Goal: Task Accomplishment & Management: Use online tool/utility

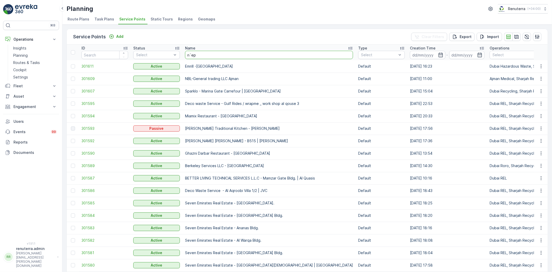
type input "n`eph"
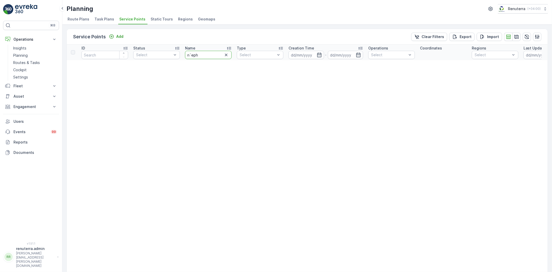
click at [191, 54] on input "n`eph" at bounding box center [208, 55] width 47 height 8
type input "neph"
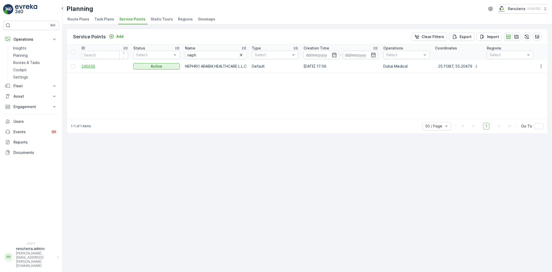
click at [85, 64] on span "246658" at bounding box center [104, 66] width 47 height 5
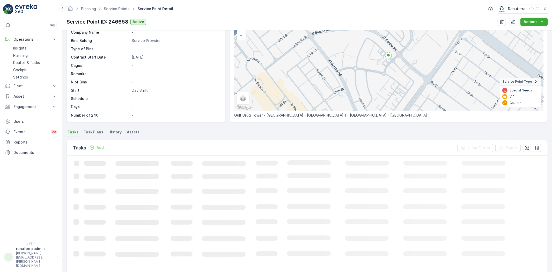
scroll to position [57, 0]
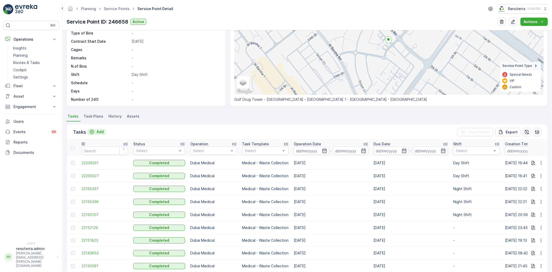
click at [99, 130] on p "Add" at bounding box center [99, 131] width 7 height 5
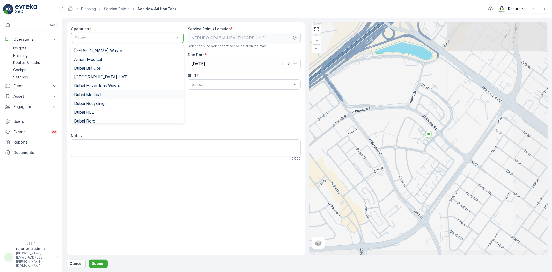
drag, startPoint x: 92, startPoint y: 94, endPoint x: 98, endPoint y: 92, distance: 7.2
click at [92, 94] on span "Dubai Medical" at bounding box center [87, 94] width 27 height 5
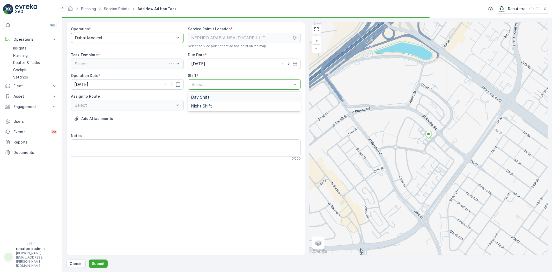
click at [233, 88] on div "Select" at bounding box center [244, 84] width 113 height 10
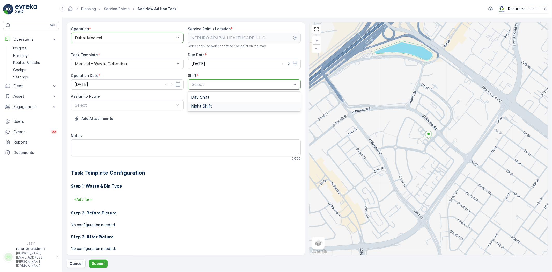
click at [211, 105] on span "Night Shift" at bounding box center [201, 105] width 21 height 5
drag, startPoint x: 116, startPoint y: 110, endPoint x: 120, endPoint y: 107, distance: 4.9
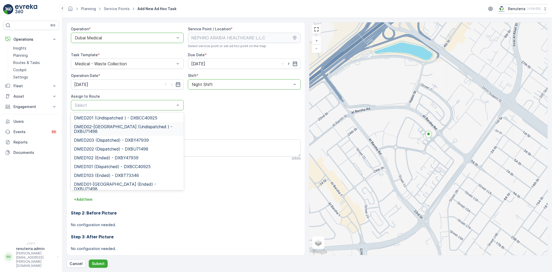
click at [121, 131] on span "DMED02-[GEOGRAPHIC_DATA] (Undispatched ) - DXBU71498" at bounding box center [127, 128] width 107 height 9
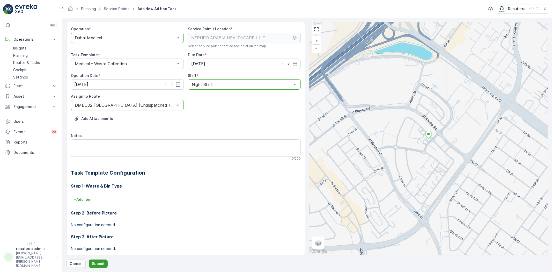
click at [100, 260] on button "Submit" at bounding box center [98, 263] width 19 height 8
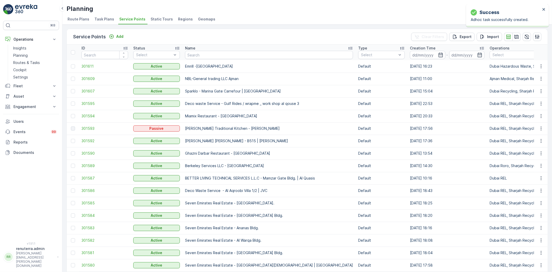
drag, startPoint x: 206, startPoint y: 81, endPoint x: 219, endPoint y: 56, distance: 28.6
click at [219, 56] on input "text" at bounding box center [269, 55] width 168 height 8
type input "neph"
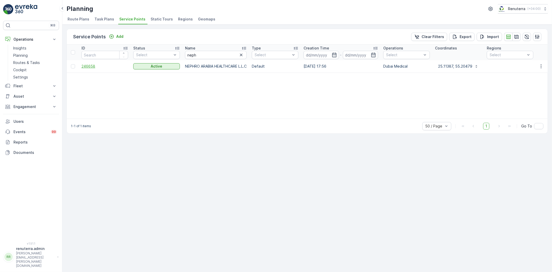
click at [92, 66] on span "246658" at bounding box center [104, 66] width 47 height 5
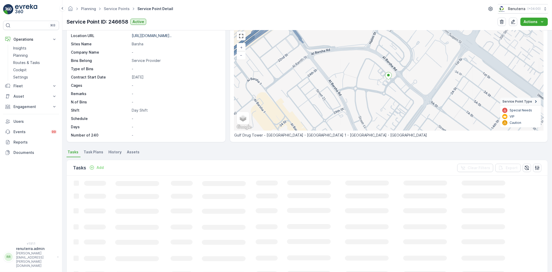
scroll to position [29, 0]
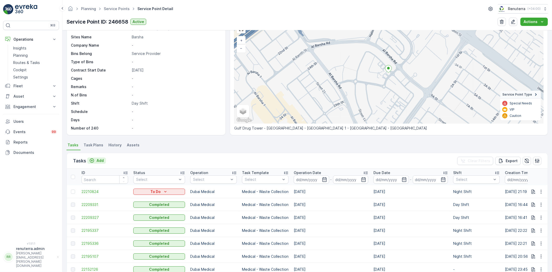
click at [92, 161] on icon "Add" at bounding box center [91, 160] width 5 height 5
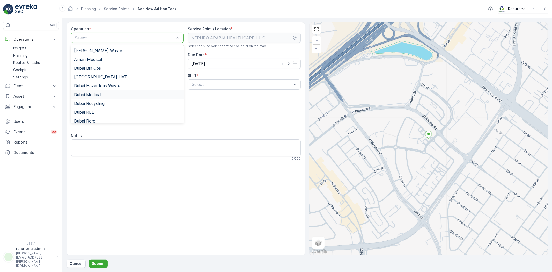
click at [102, 95] on div "Dubai Medical" at bounding box center [127, 94] width 107 height 5
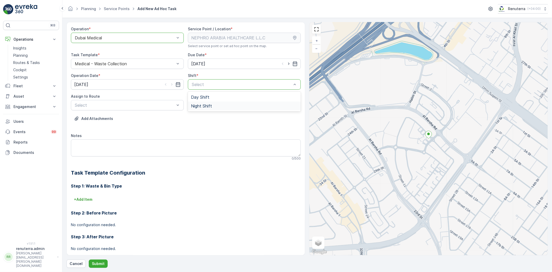
click at [201, 107] on span "Night Shift" at bounding box center [201, 105] width 21 height 5
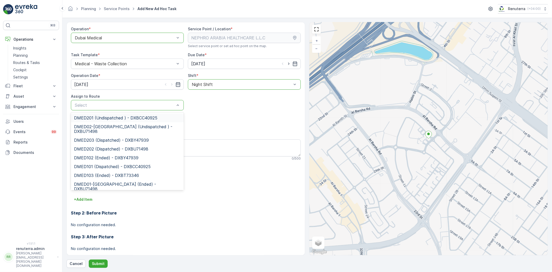
click at [117, 109] on div "Select" at bounding box center [127, 105] width 113 height 10
click at [115, 132] on span "DMED02-[GEOGRAPHIC_DATA] (Undispatched ) - DXBU71498" at bounding box center [127, 128] width 107 height 9
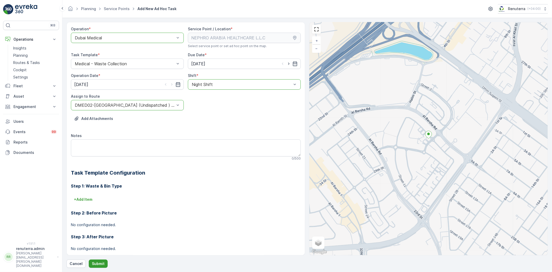
click at [102, 265] on p "Submit" at bounding box center [98, 263] width 13 height 5
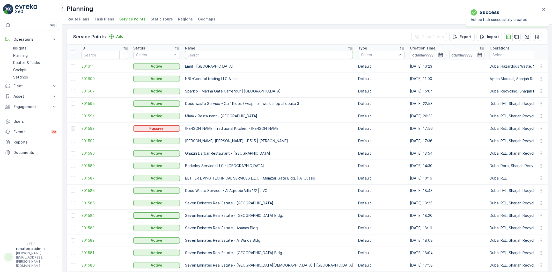
click at [195, 56] on input "text" at bounding box center [269, 55] width 168 height 8
type input "salam"
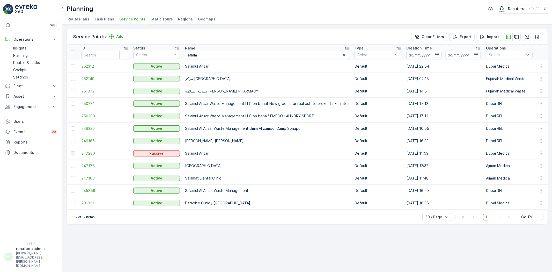
click at [92, 66] on span "252312" at bounding box center [104, 66] width 47 height 5
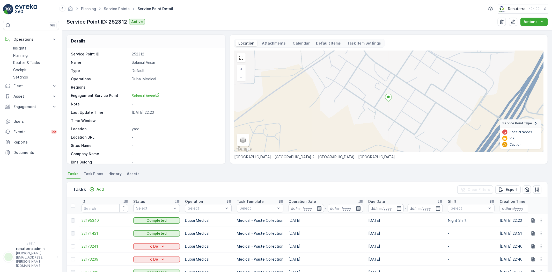
click at [95, 55] on p "Service Point ID" at bounding box center [100, 53] width 59 height 5
click at [126, 11] on span "Service Points" at bounding box center [117, 8] width 28 height 5
click at [117, 9] on link "Service Points" at bounding box center [117, 8] width 26 height 4
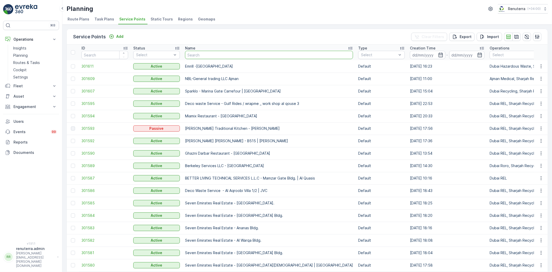
type input "SMP car trading"
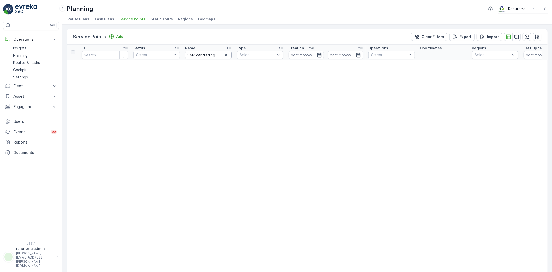
click at [214, 55] on input "SMP car trading" at bounding box center [208, 55] width 47 height 8
type input "SMP"
